Goal: Task Accomplishment & Management: Use online tool/utility

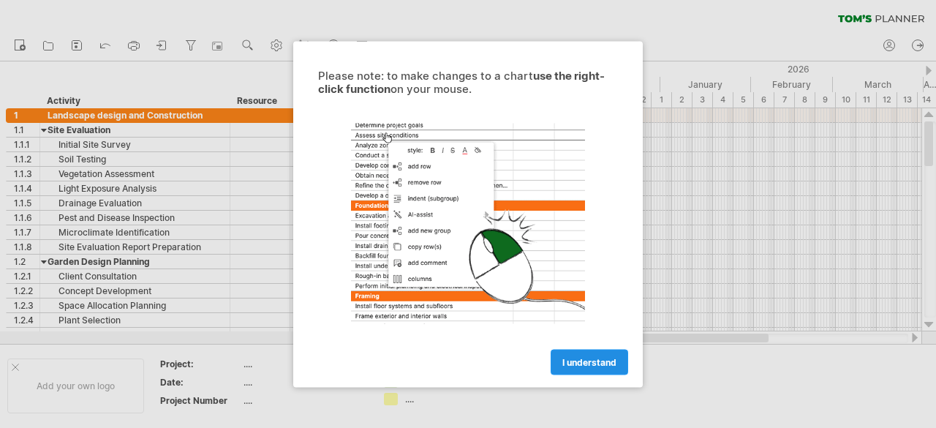
click at [584, 363] on span "I understand" at bounding box center [589, 361] width 54 height 11
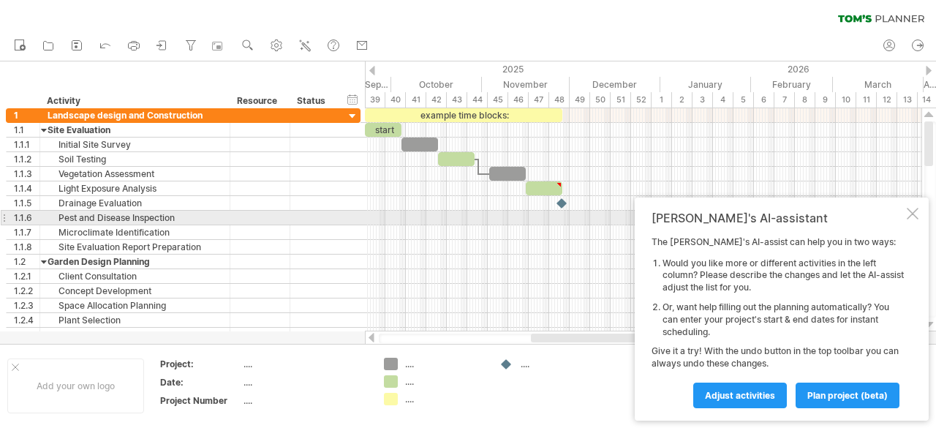
click at [903, 211] on div "[PERSON_NAME]'s AI-assistant" at bounding box center [778, 218] width 252 height 15
click at [916, 212] on div at bounding box center [913, 214] width 12 height 12
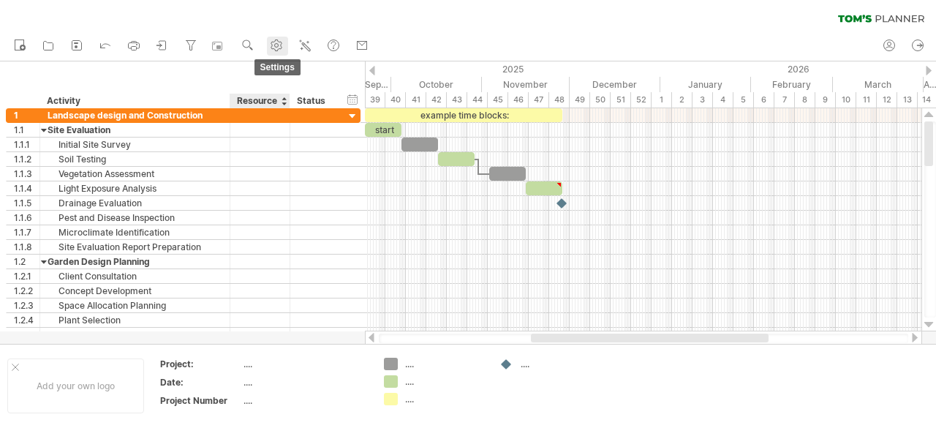
click at [288, 53] on link "settings" at bounding box center [277, 46] width 21 height 19
select select "*"
select select "**"
click at [895, 52] on icon at bounding box center [889, 45] width 15 height 15
click at [77, 45] on icon at bounding box center [76, 45] width 15 height 15
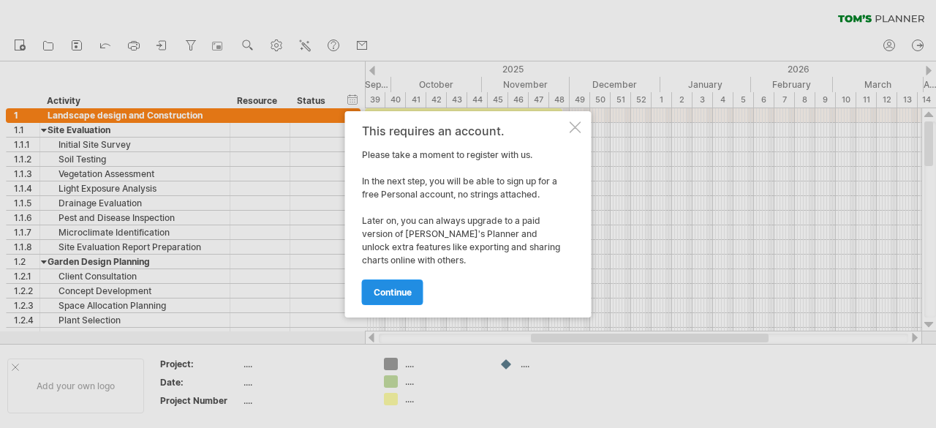
click at [391, 289] on span "continue" at bounding box center [393, 292] width 38 height 11
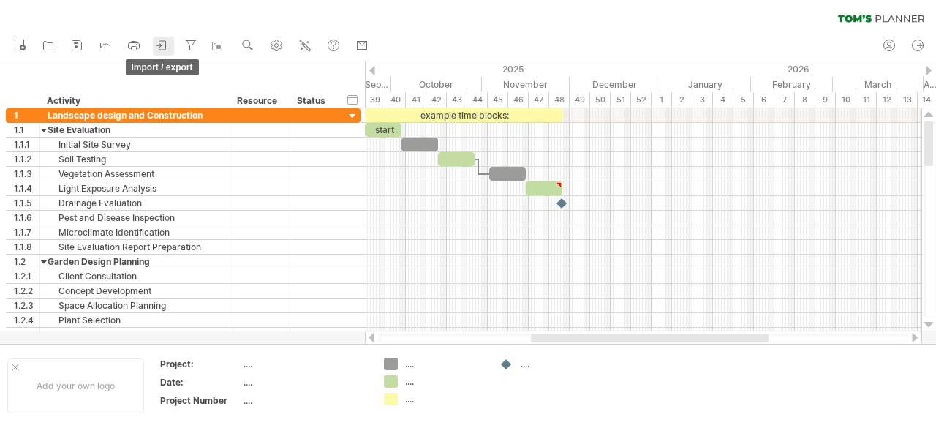
click at [168, 50] on icon at bounding box center [162, 45] width 15 height 15
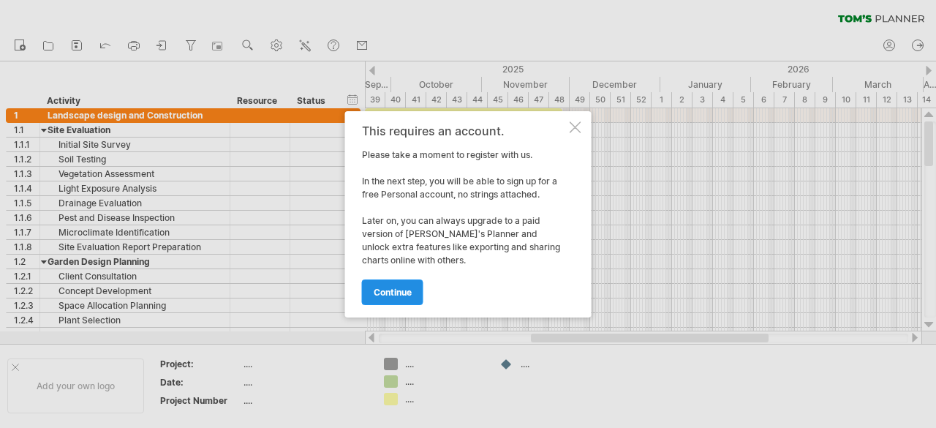
click at [407, 295] on span "continue" at bounding box center [393, 292] width 38 height 11
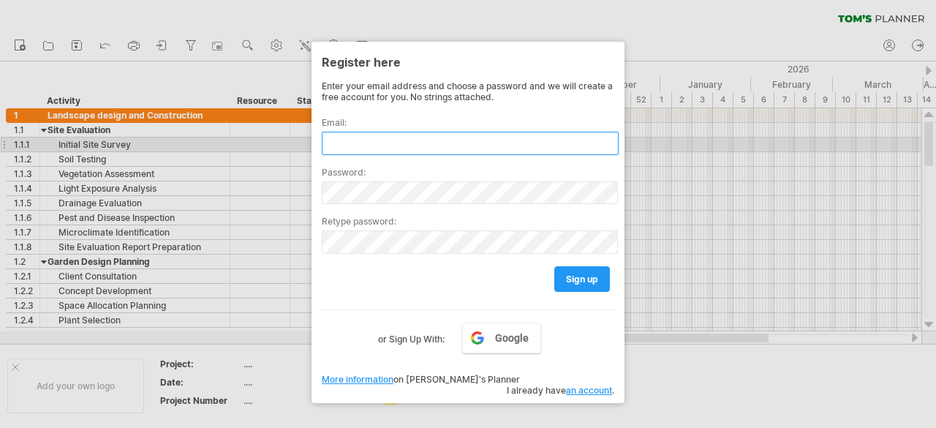
click at [400, 143] on input "text" at bounding box center [470, 143] width 297 height 23
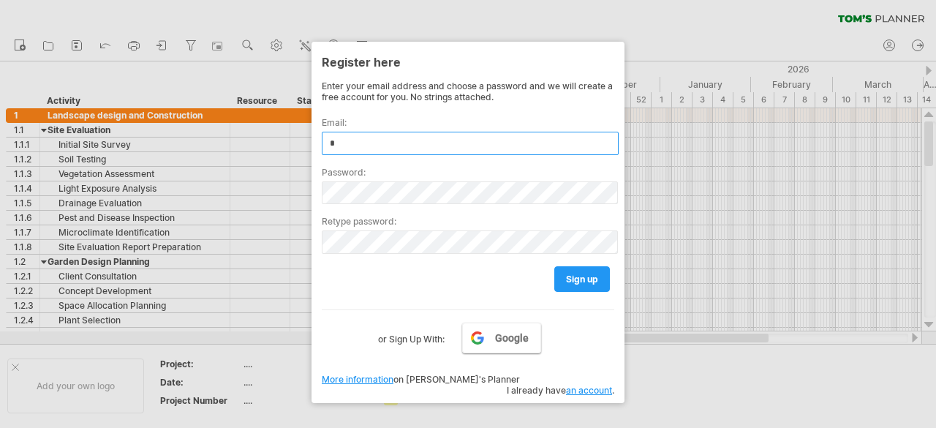
type input "*"
click at [506, 332] on span "Google" at bounding box center [512, 338] width 34 height 12
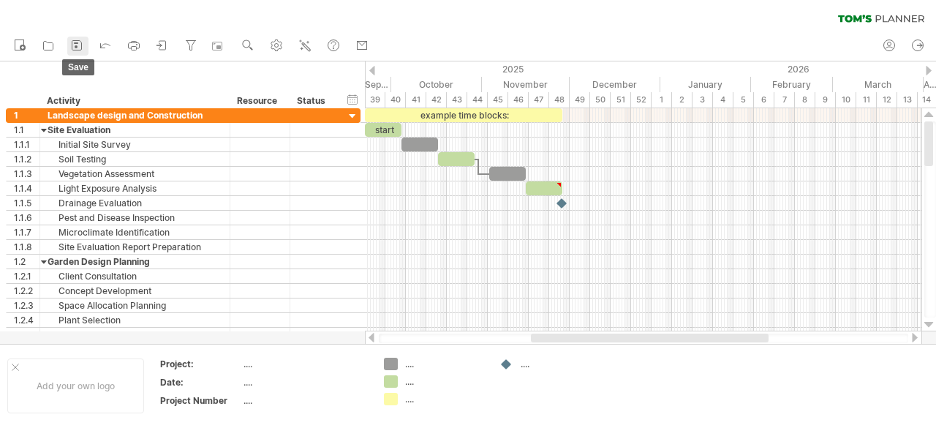
click at [88, 51] on link "save" at bounding box center [77, 46] width 21 height 19
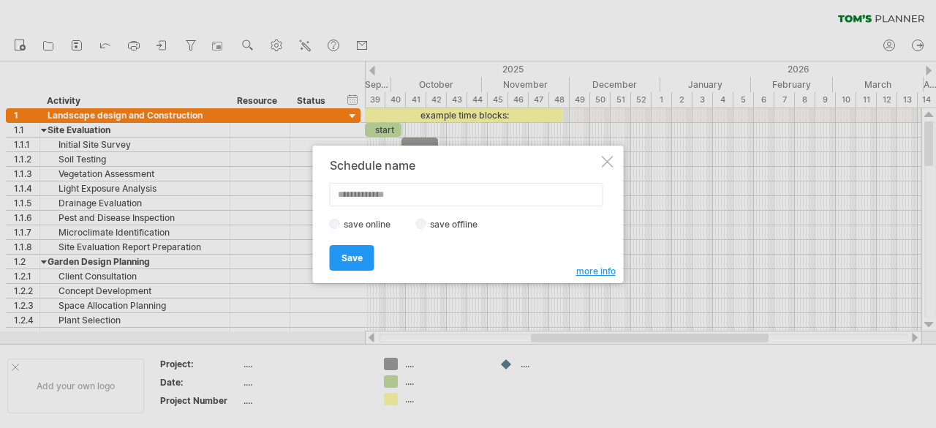
click at [598, 270] on span "more info" at bounding box center [595, 271] width 39 height 11
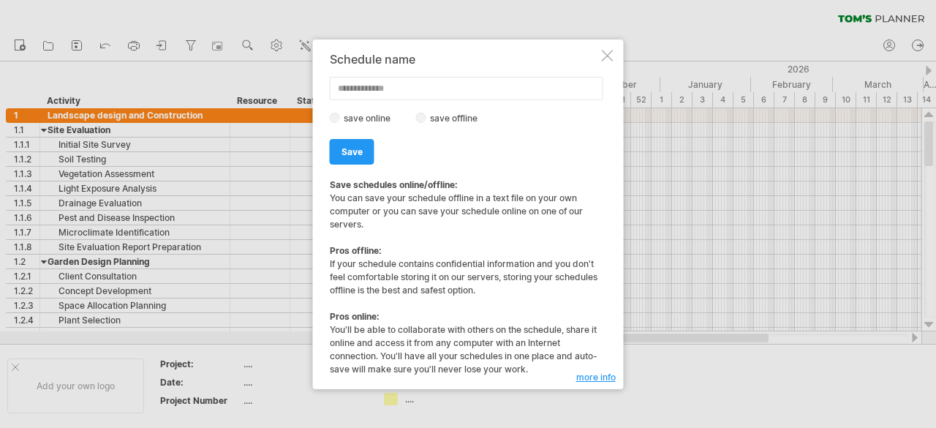
click at [428, 120] on label "save offline" at bounding box center [458, 118] width 64 height 11
click at [355, 148] on span "Save" at bounding box center [352, 151] width 21 height 11
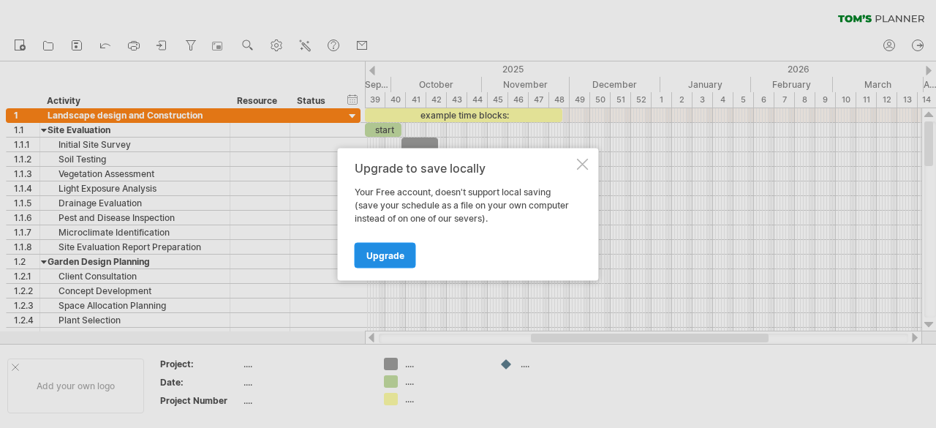
click at [382, 255] on span "Upgrade" at bounding box center [385, 254] width 38 height 11
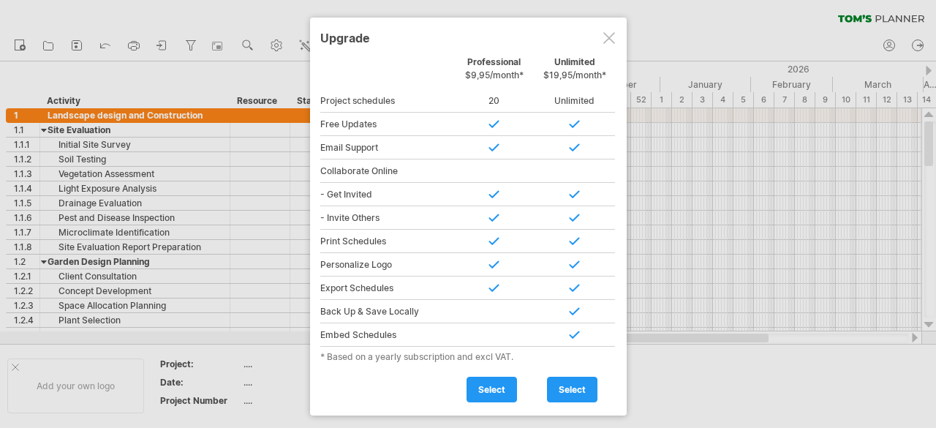
click at [611, 33] on div at bounding box center [609, 38] width 12 height 12
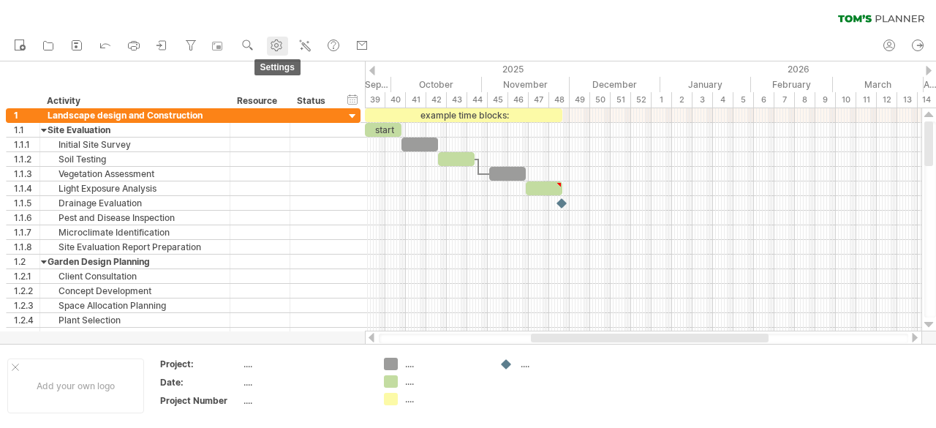
click at [278, 48] on use at bounding box center [276, 45] width 15 height 15
click at [50, 50] on icon at bounding box center [49, 46] width 10 height 9
click at [915, 49] on icon at bounding box center [918, 45] width 15 height 15
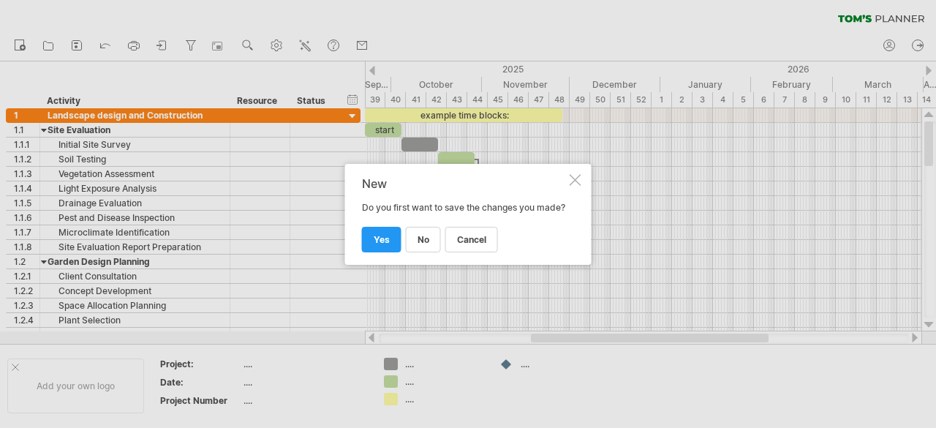
click at [576, 174] on div at bounding box center [576, 180] width 12 height 12
